Goal: Transaction & Acquisition: Purchase product/service

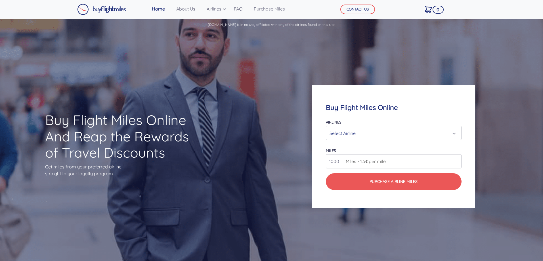
click at [367, 134] on div "Select Airline" at bounding box center [391, 133] width 125 height 11
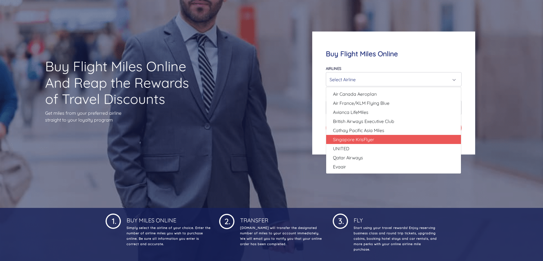
scroll to position [57, 0]
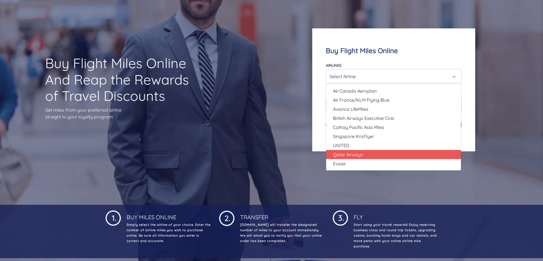
click at [367, 154] on link "Qatar Airways" at bounding box center [393, 154] width 135 height 9
select select "Qatar Airways"
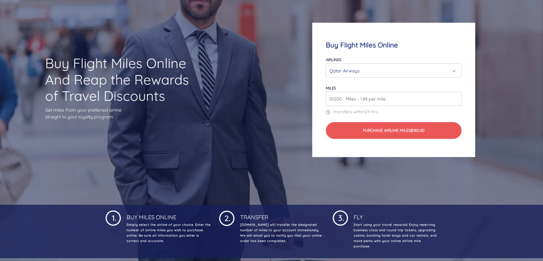
click at [405, 99] on input "10000" at bounding box center [393, 99] width 135 height 14
click at [456, 97] on input "11000" at bounding box center [393, 99] width 135 height 14
click at [456, 97] on input "12000" at bounding box center [393, 99] width 135 height 14
click at [456, 97] on input "13000" at bounding box center [393, 99] width 135 height 14
click at [456, 97] on input "14000" at bounding box center [393, 99] width 135 height 14
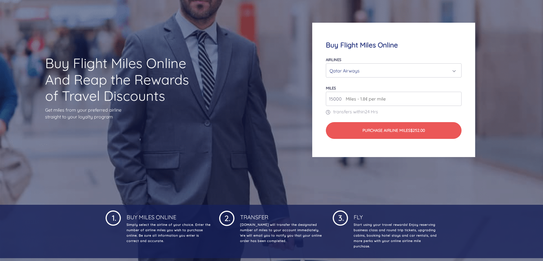
click at [456, 97] on input "15000" at bounding box center [393, 99] width 135 height 14
click at [456, 97] on input "16000" at bounding box center [393, 99] width 135 height 14
click at [456, 97] on input "17000" at bounding box center [393, 99] width 135 height 14
click at [456, 97] on input "18000" at bounding box center [393, 99] width 135 height 14
click at [456, 97] on input "19000" at bounding box center [393, 99] width 135 height 14
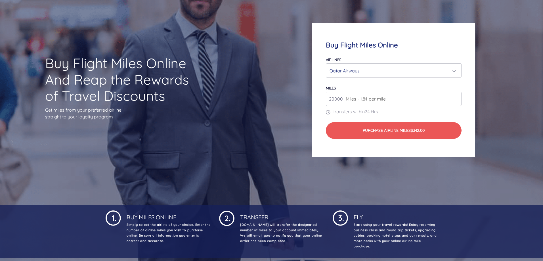
click at [456, 97] on input "20000" at bounding box center [393, 99] width 135 height 14
click at [456, 97] on input "21000" at bounding box center [393, 99] width 135 height 14
click at [456, 97] on input "22000" at bounding box center [393, 99] width 135 height 14
click at [456, 97] on input "23000" at bounding box center [393, 99] width 135 height 14
click at [456, 97] on input "24000" at bounding box center [393, 99] width 135 height 14
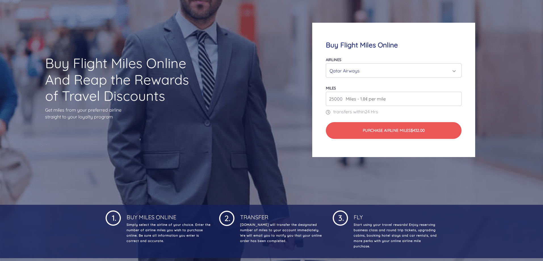
click at [456, 97] on input "25000" at bounding box center [393, 99] width 135 height 14
click at [456, 97] on input "26000" at bounding box center [393, 99] width 135 height 14
click at [456, 97] on input "27000" at bounding box center [393, 99] width 135 height 14
click at [456, 97] on input "28000" at bounding box center [393, 99] width 135 height 14
click at [456, 97] on input "29000" at bounding box center [393, 99] width 135 height 14
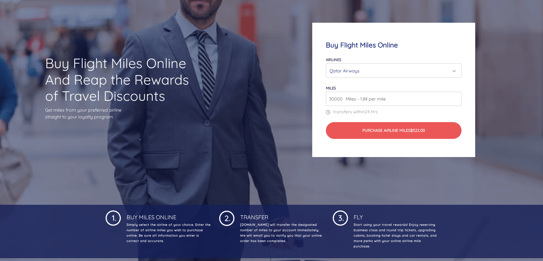
click at [456, 97] on input "30000" at bounding box center [393, 99] width 135 height 14
click at [456, 97] on input "31000" at bounding box center [393, 99] width 135 height 14
click at [456, 97] on input "32000" at bounding box center [393, 99] width 135 height 14
click at [456, 97] on input "33000" at bounding box center [393, 99] width 135 height 14
click at [456, 97] on input "34000" at bounding box center [393, 99] width 135 height 14
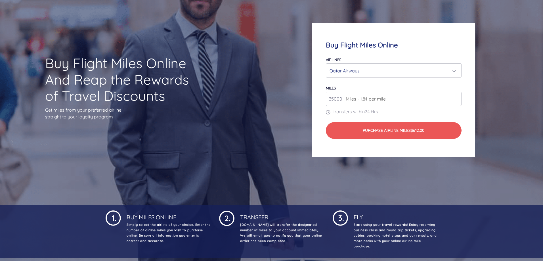
click at [456, 97] on input "35000" at bounding box center [393, 99] width 135 height 14
click at [456, 97] on input "36000" at bounding box center [393, 99] width 135 height 14
click at [456, 97] on input "37000" at bounding box center [393, 99] width 135 height 14
click at [456, 97] on input "38000" at bounding box center [393, 99] width 135 height 14
click at [456, 97] on input "39000" at bounding box center [393, 99] width 135 height 14
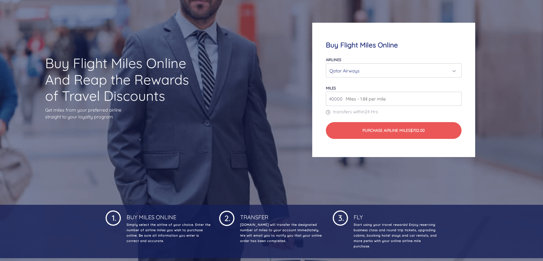
click at [456, 97] on input "40000" at bounding box center [393, 99] width 135 height 14
click at [456, 97] on input "41000" at bounding box center [393, 99] width 135 height 14
click at [456, 97] on input "42000" at bounding box center [393, 99] width 135 height 14
click at [456, 97] on input "43000" at bounding box center [393, 99] width 135 height 14
click at [456, 97] on input "44000" at bounding box center [393, 99] width 135 height 14
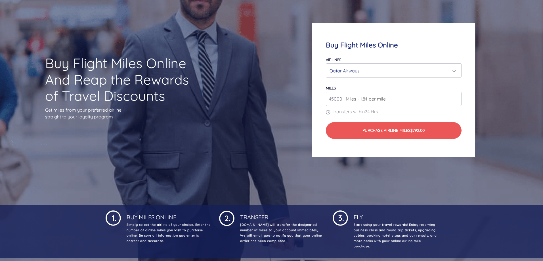
click at [456, 97] on input "45000" at bounding box center [393, 99] width 135 height 14
click at [456, 97] on input "46000" at bounding box center [393, 99] width 135 height 14
click at [456, 97] on input "47000" at bounding box center [393, 99] width 135 height 14
click at [456, 97] on input "48000" at bounding box center [393, 99] width 135 height 14
click at [456, 97] on input "49000" at bounding box center [393, 99] width 135 height 14
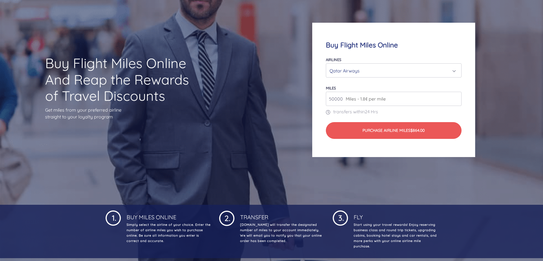
click at [456, 97] on input "50000" at bounding box center [393, 99] width 135 height 14
click at [456, 97] on input "51000" at bounding box center [393, 99] width 135 height 14
click at [456, 97] on input "52000" at bounding box center [393, 99] width 135 height 14
click at [456, 97] on input "53000" at bounding box center [393, 99] width 135 height 14
click at [456, 97] on input "54000" at bounding box center [393, 99] width 135 height 14
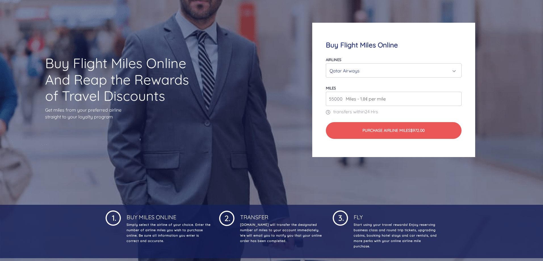
click at [456, 97] on input "55000" at bounding box center [393, 99] width 135 height 14
click at [456, 97] on input "56000" at bounding box center [393, 99] width 135 height 14
click at [456, 97] on input "57000" at bounding box center [393, 99] width 135 height 14
click at [456, 97] on input "88000" at bounding box center [393, 99] width 135 height 14
click at [456, 97] on input "92000" at bounding box center [393, 99] width 135 height 14
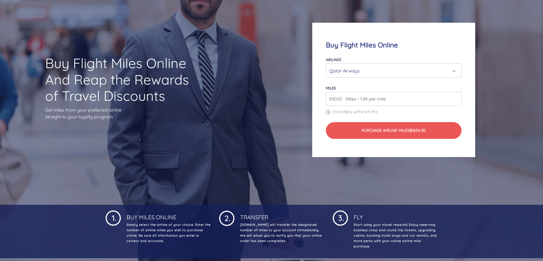
click at [456, 97] on input "93000" at bounding box center [393, 99] width 135 height 14
click at [456, 97] on input "95000" at bounding box center [393, 99] width 135 height 14
click at [456, 97] on input "96000" at bounding box center [393, 99] width 135 height 14
click at [456, 97] on input "97000" at bounding box center [393, 99] width 135 height 14
click at [456, 97] on input "98000" at bounding box center [393, 99] width 135 height 14
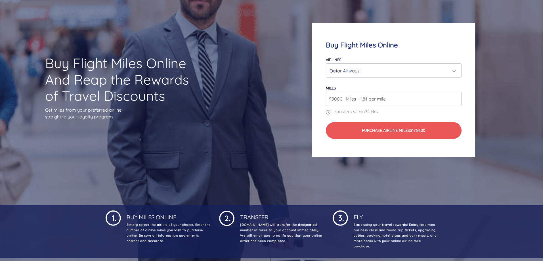
click at [456, 97] on input "99000" at bounding box center [393, 99] width 135 height 14
click at [456, 97] on input "100000" at bounding box center [393, 99] width 135 height 14
click at [456, 97] on input "101000" at bounding box center [393, 99] width 135 height 14
click at [456, 97] on input "102000" at bounding box center [393, 99] width 135 height 14
click at [456, 97] on input "103000" at bounding box center [393, 99] width 135 height 14
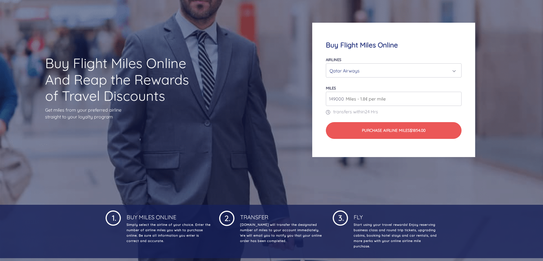
click at [456, 98] on input "149000" at bounding box center [393, 99] width 135 height 14
drag, startPoint x: 456, startPoint y: 98, endPoint x: 440, endPoint y: 96, distance: 15.9
click at [440, 96] on input "149000" at bounding box center [393, 99] width 135 height 14
type input "235000"
click at [450, 99] on input "235000" at bounding box center [393, 99] width 135 height 14
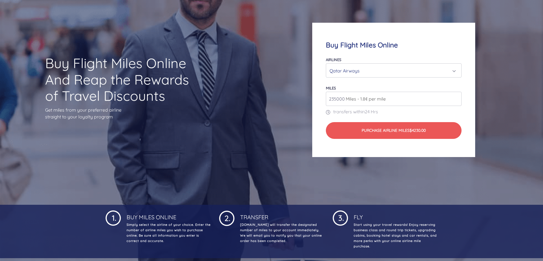
drag, startPoint x: 450, startPoint y: 99, endPoint x: 431, endPoint y: 71, distance: 33.8
click at [431, 71] on div "Qatar Airways" at bounding box center [391, 70] width 125 height 11
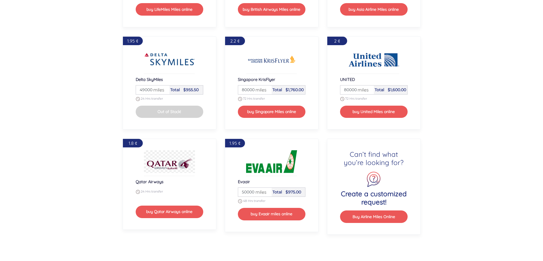
scroll to position [823, 0]
